Goal: Use online tool/utility

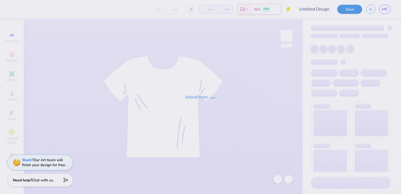
type input "tu"
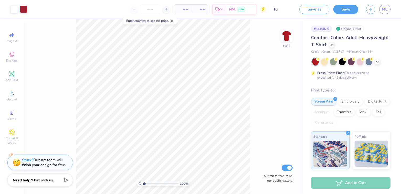
click at [156, 24] on div "Enter quantity to see the price." at bounding box center [150, 20] width 56 height 10
click at [175, 21] on div "Enter quantity to see the price." at bounding box center [149, 20] width 53 height 7
click at [173, 22] on icon at bounding box center [172, 21] width 4 height 4
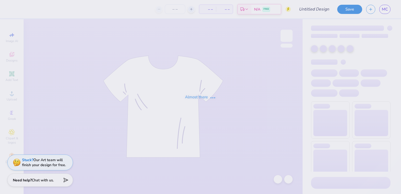
type input "tu"
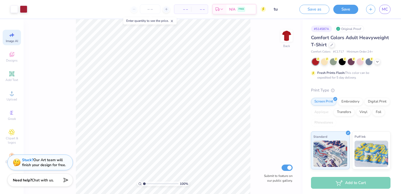
click at [8, 39] on span "Image AI" at bounding box center [12, 41] width 12 height 4
select select "4"
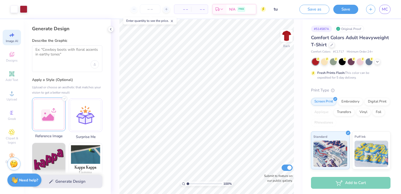
click at [49, 115] on div at bounding box center [49, 114] width 34 height 34
click at [362, 61] on div at bounding box center [359, 61] width 7 height 7
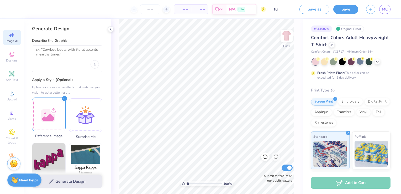
click at [47, 116] on div at bounding box center [49, 114] width 34 height 34
click at [282, 34] on img at bounding box center [286, 35] width 21 height 21
